Goal: Transaction & Acquisition: Purchase product/service

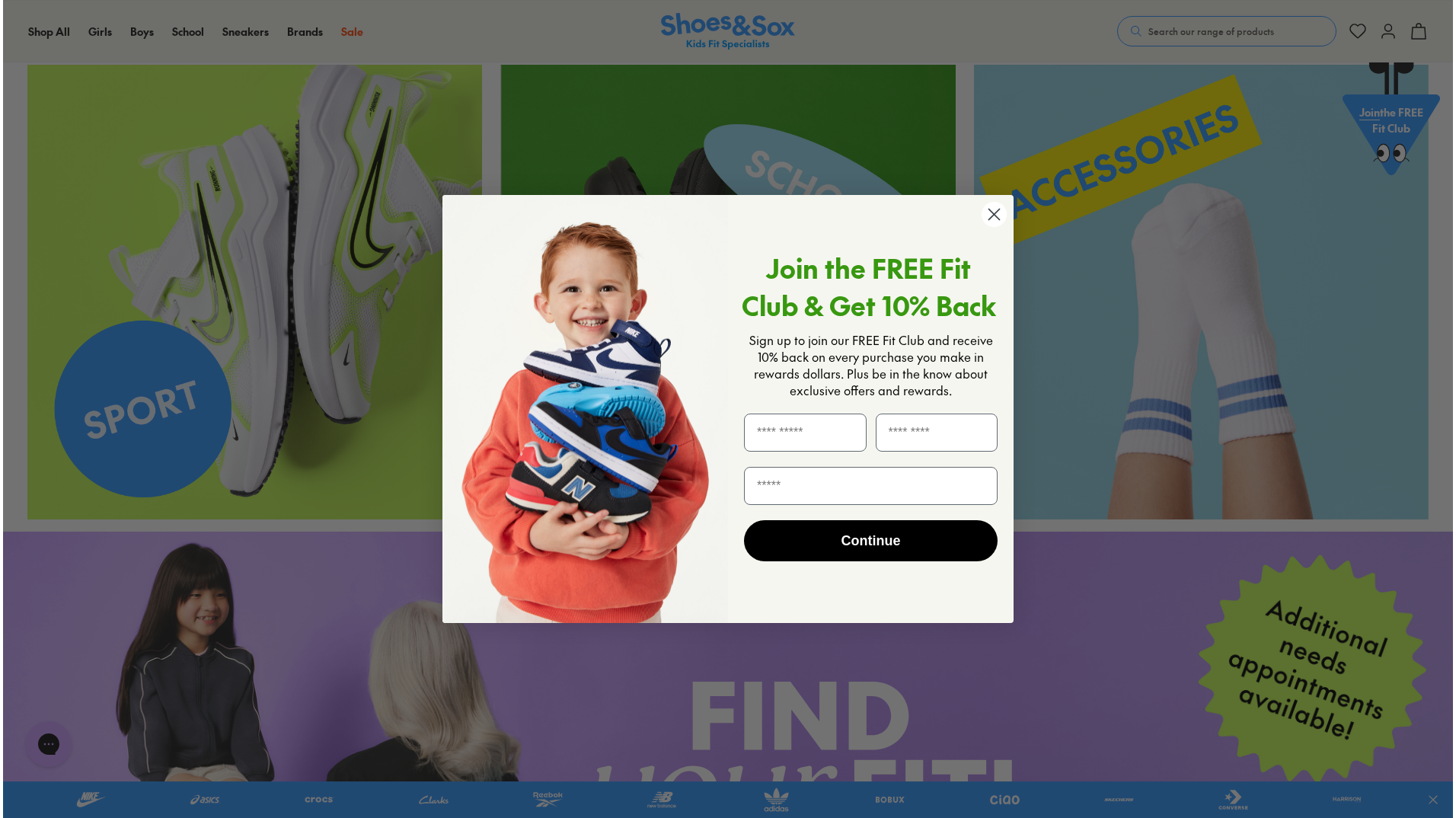
scroll to position [3512, 0]
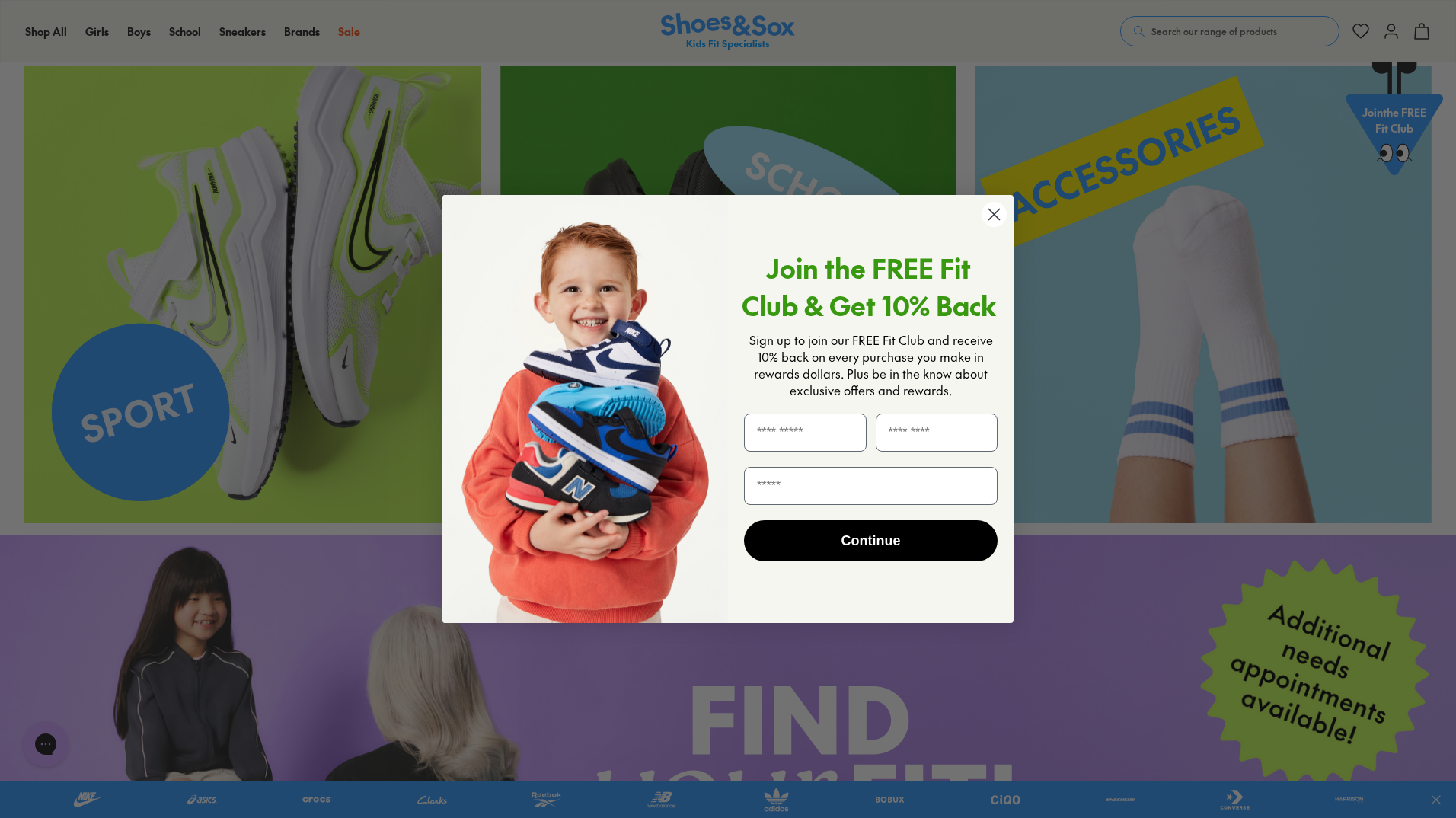
click at [1003, 222] on circle "Close dialog" at bounding box center [994, 215] width 25 height 25
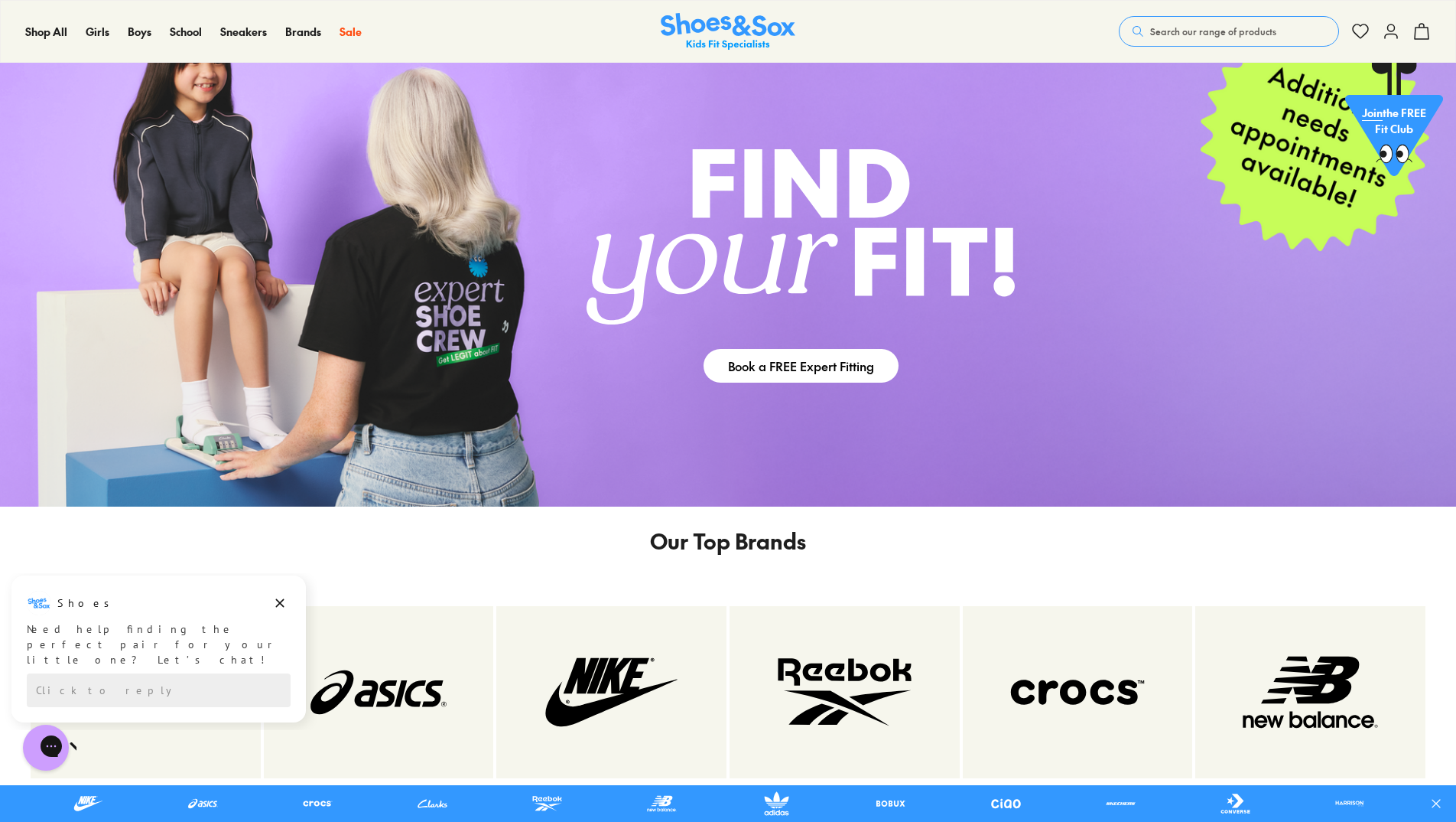
scroll to position [3825, 0]
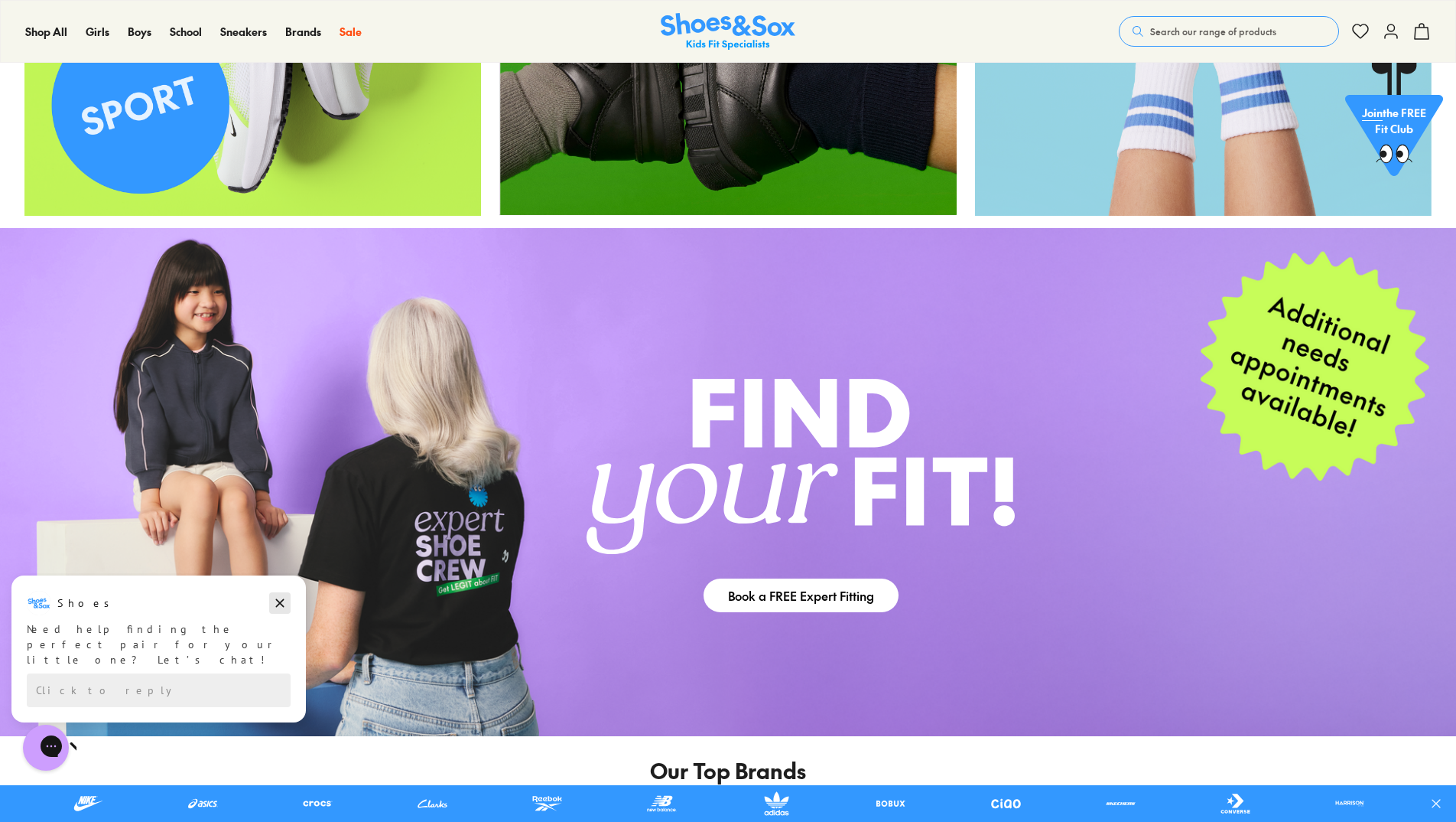
click at [284, 605] on icon "Dismiss campaign" at bounding box center [280, 602] width 15 height 18
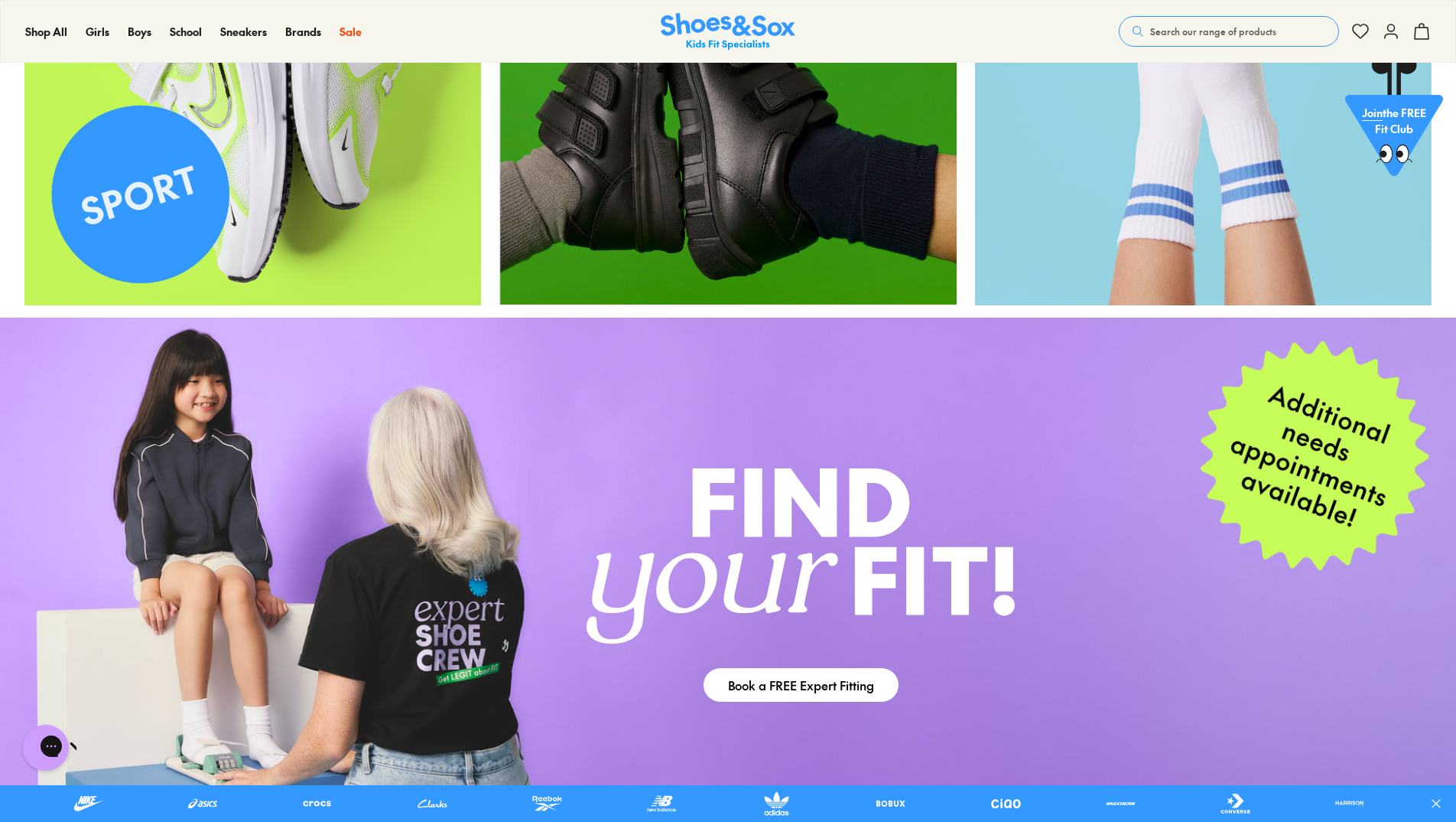
scroll to position [3596, 0]
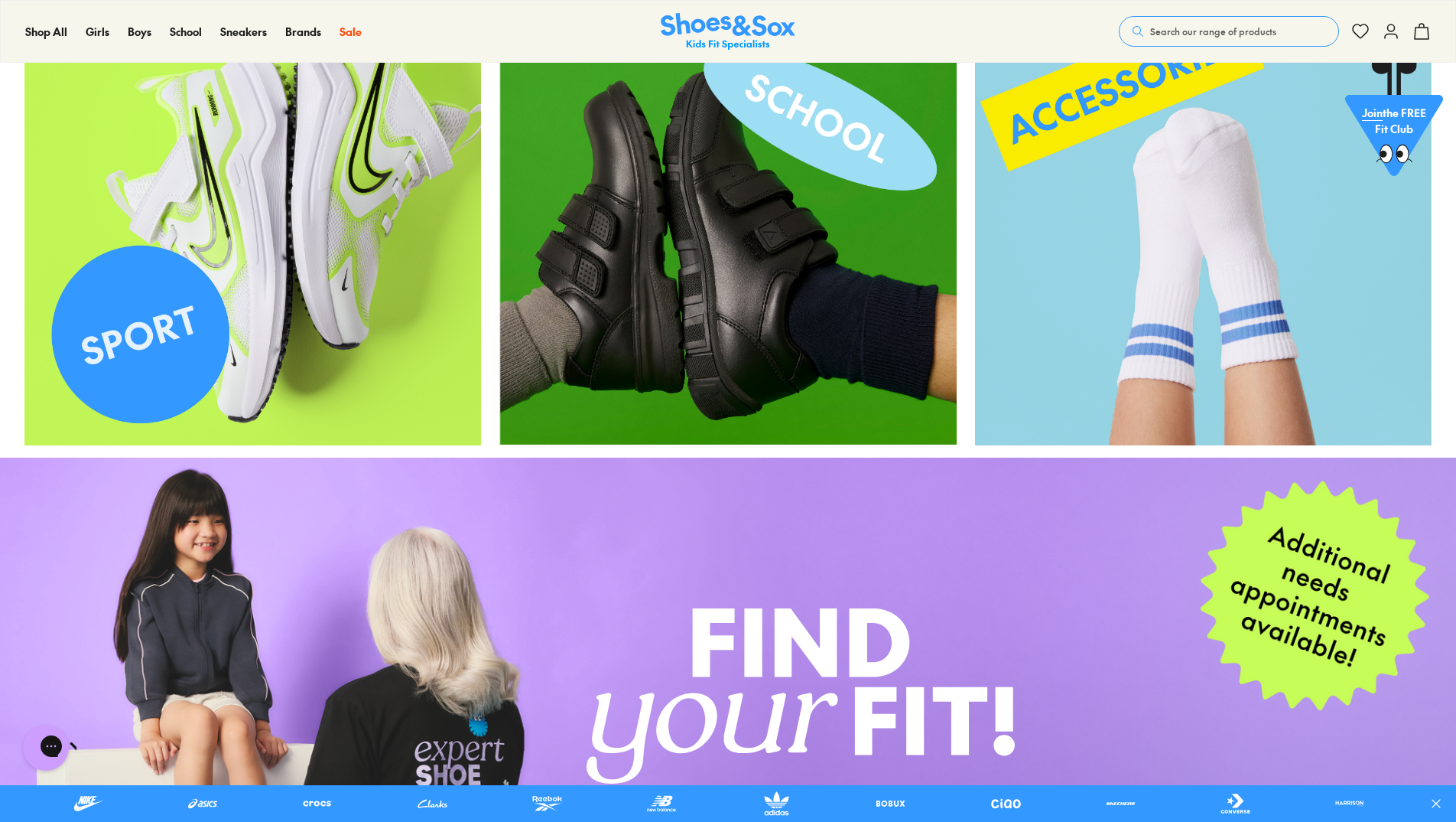
click at [318, 343] on img at bounding box center [253, 217] width 457 height 457
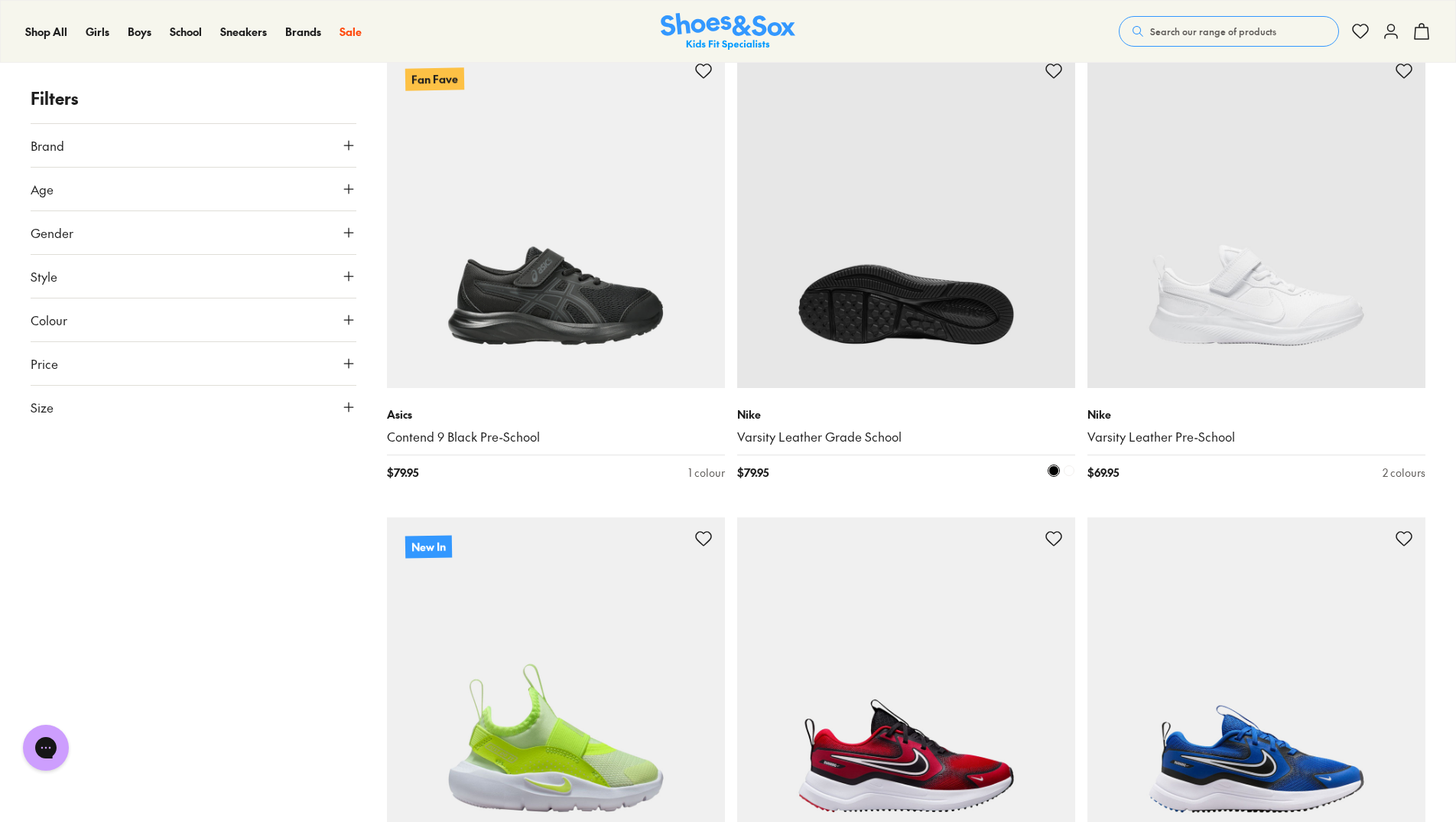
scroll to position [306, 0]
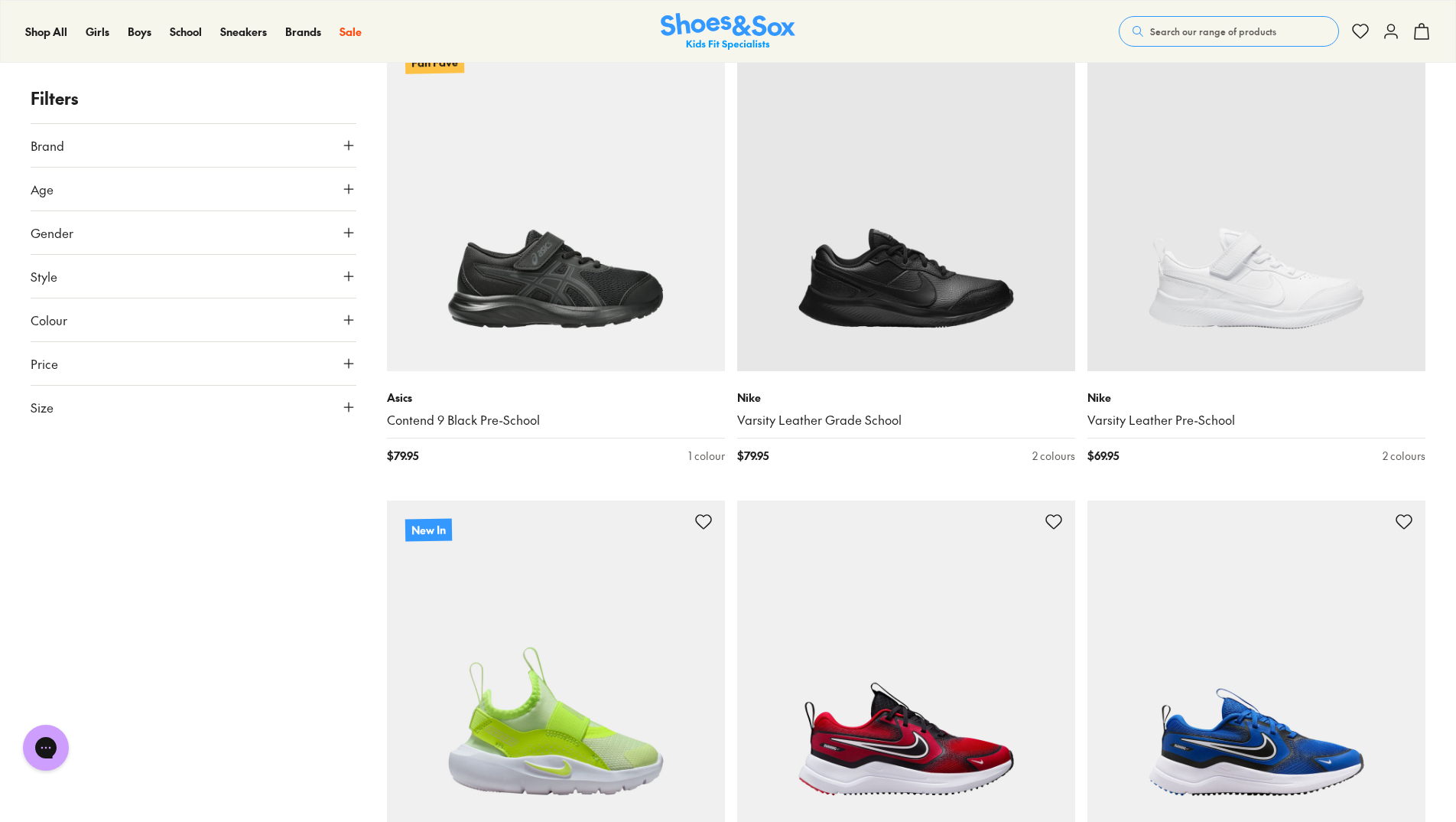
click at [57, 150] on span "Brand" at bounding box center [47, 145] width 34 height 18
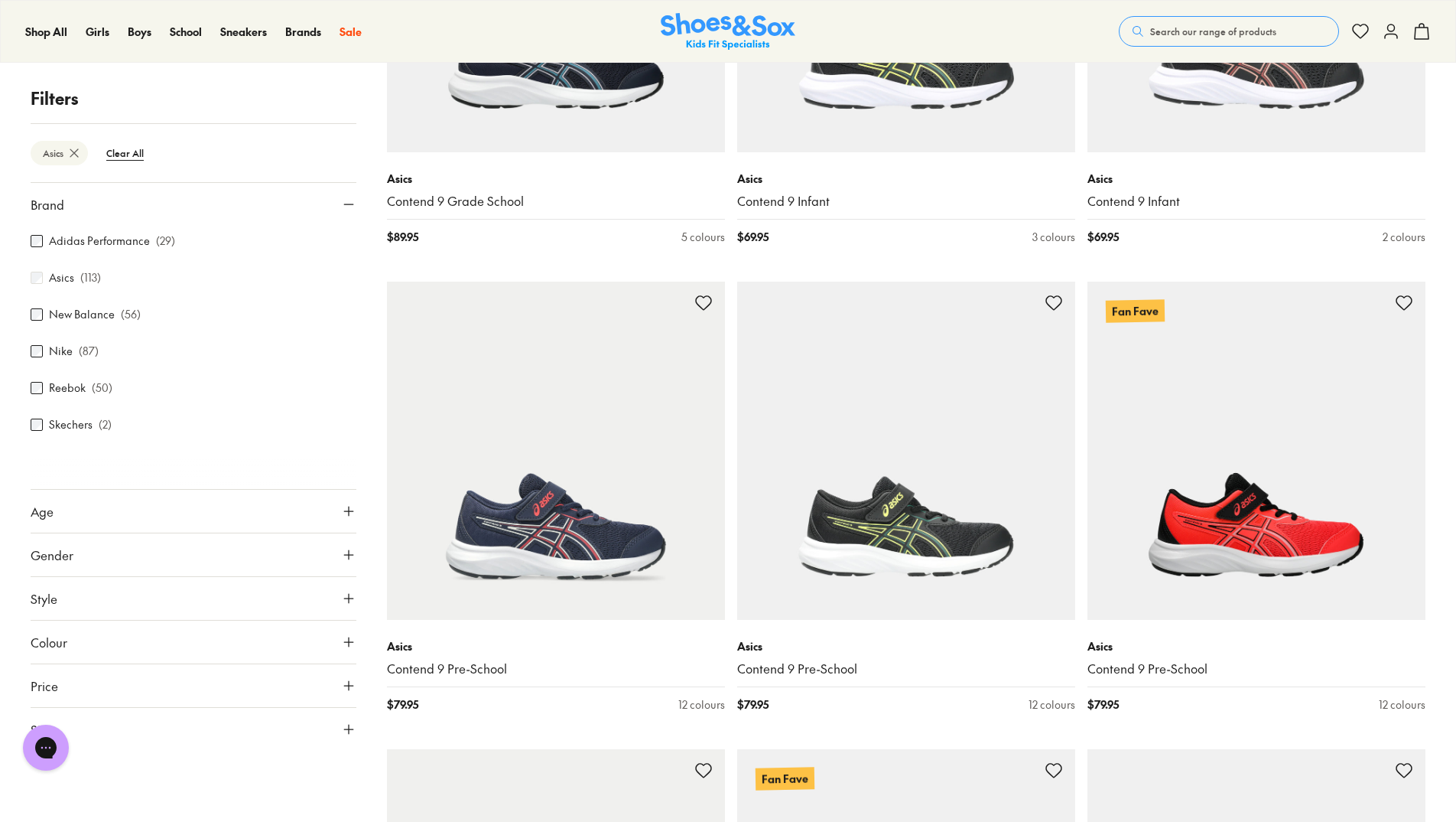
scroll to position [3818, 0]
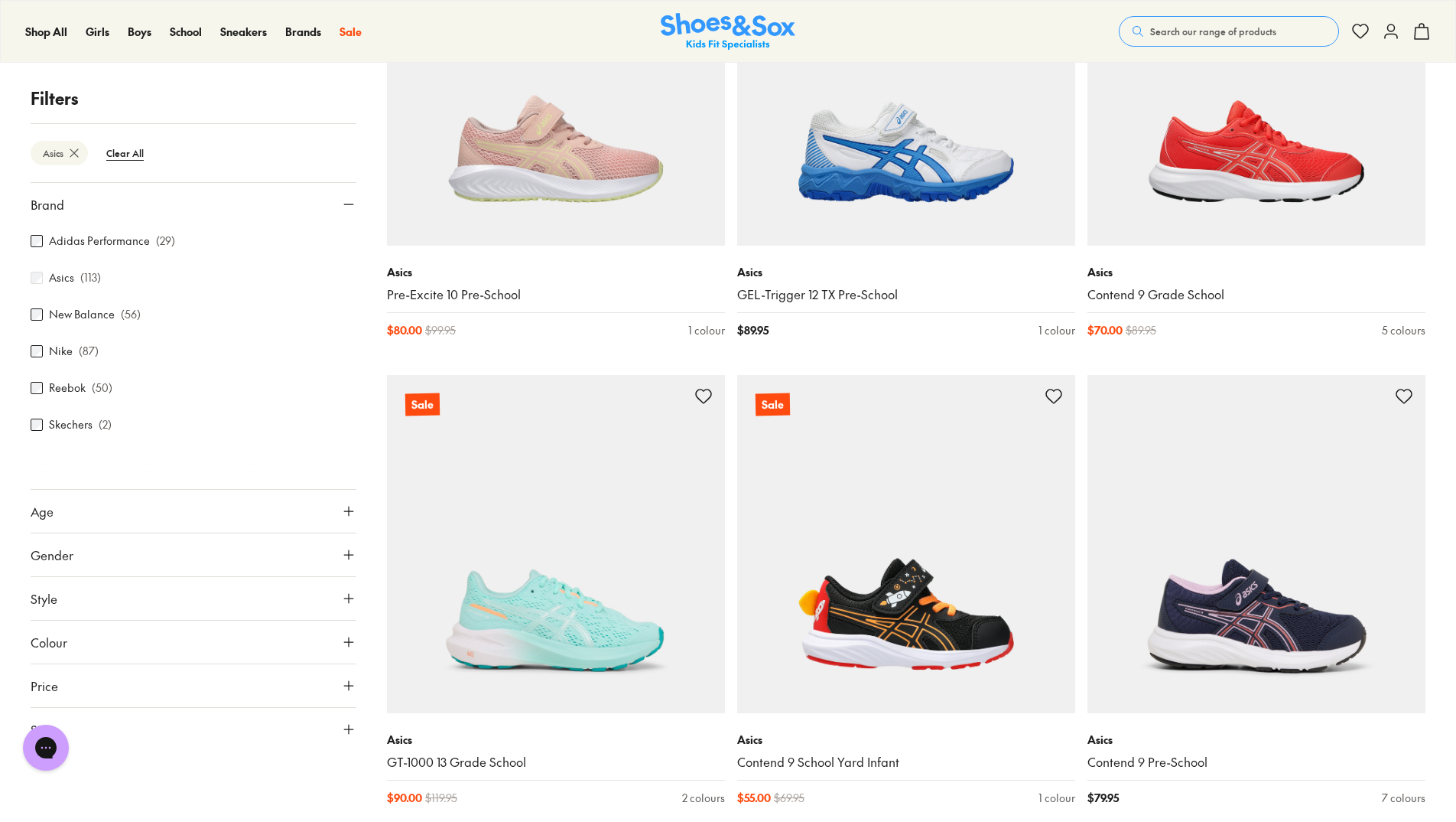
scroll to position [9555, 0]
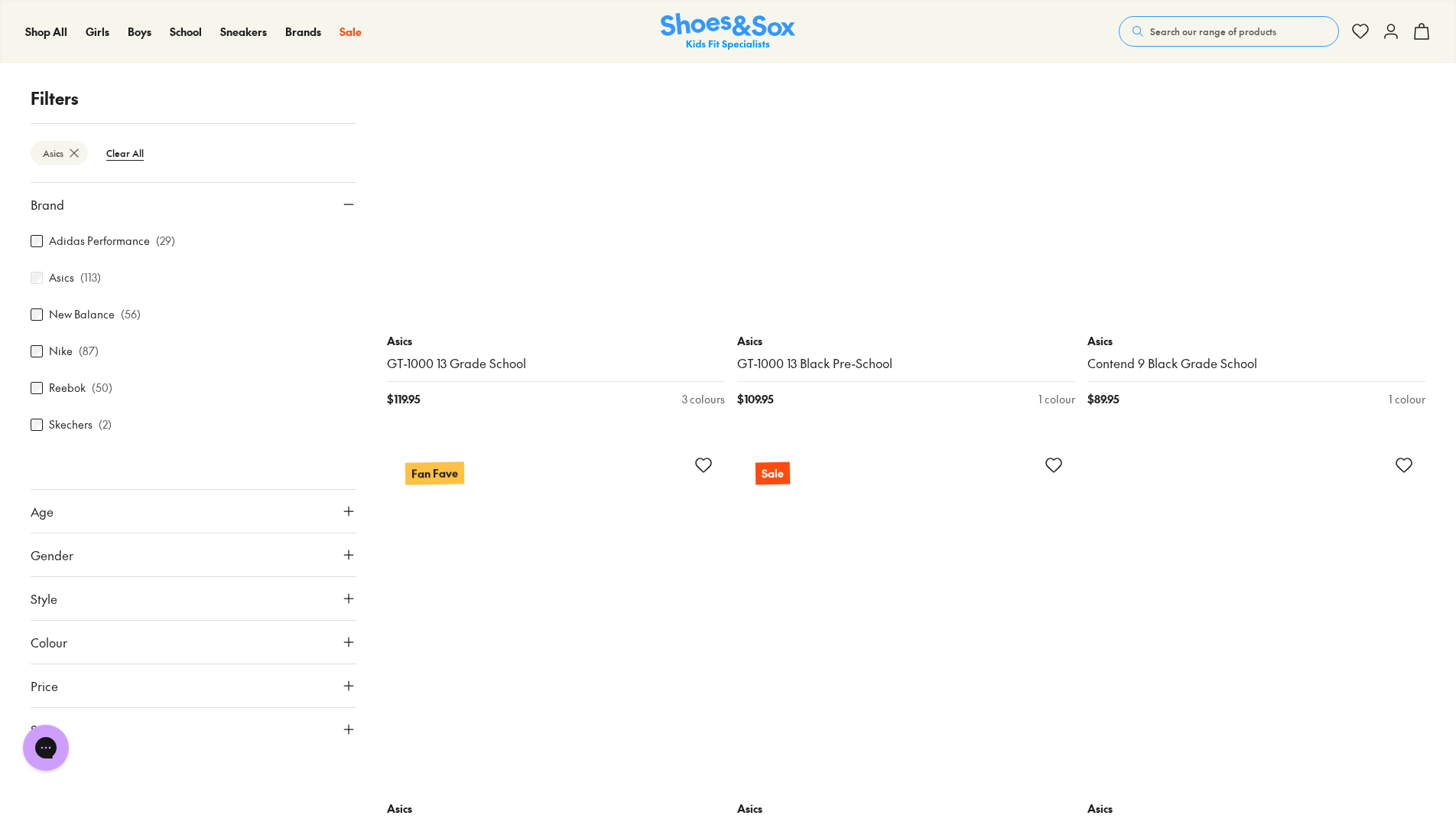
scroll to position [14298, 0]
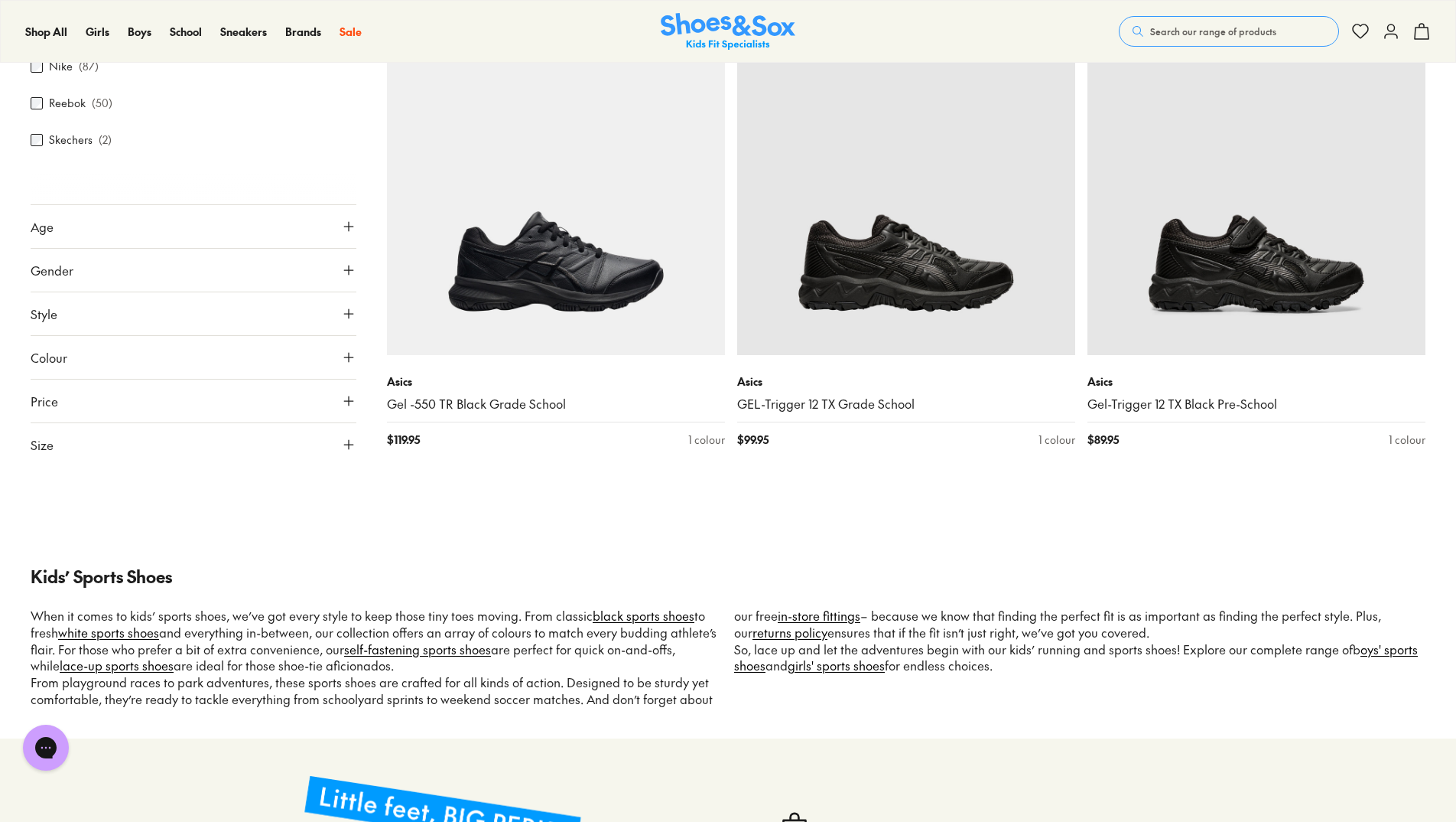
scroll to position [17665, 0]
